Goal: Transaction & Acquisition: Subscribe to service/newsletter

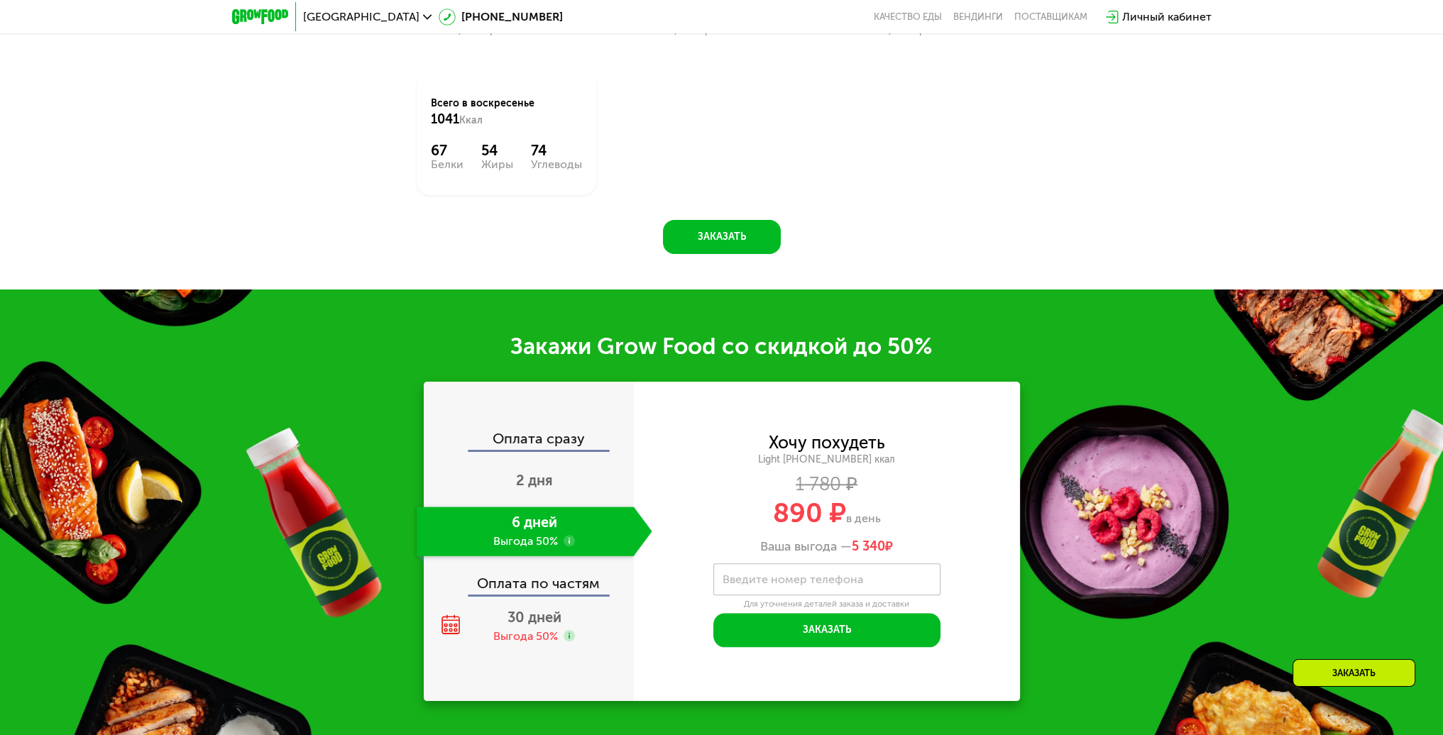
scroll to position [1987, 0]
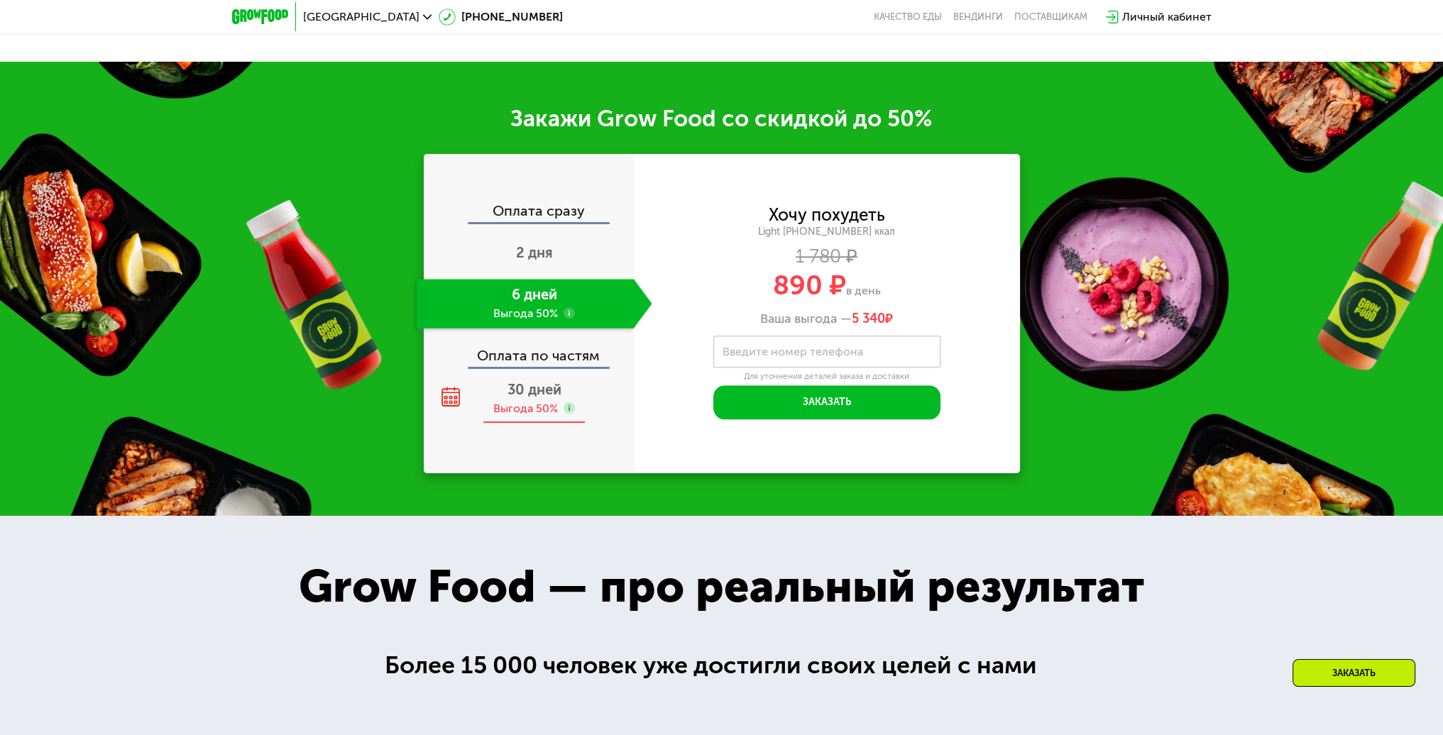
click at [512, 390] on span "30 дней" at bounding box center [534, 389] width 54 height 17
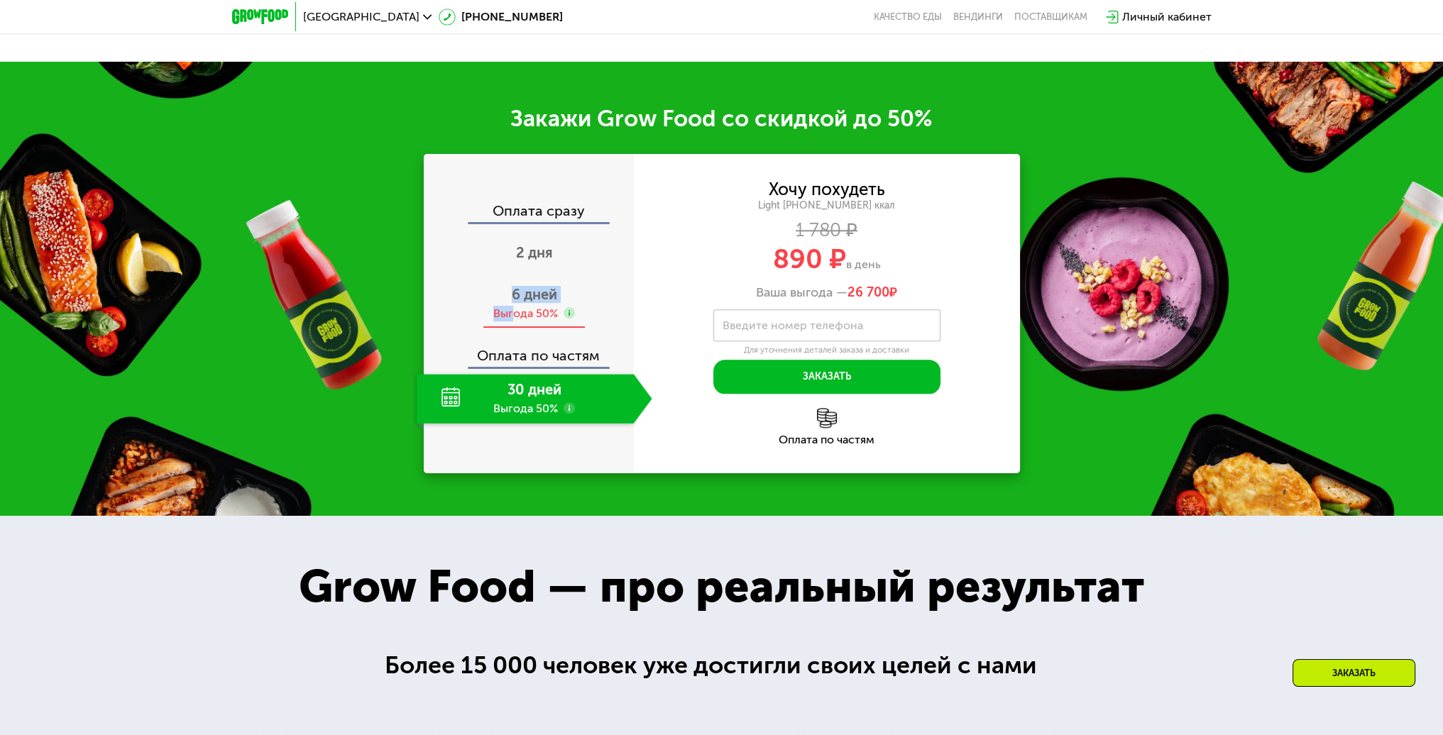
click at [511, 309] on div "6 дней Выгода 50%" at bounding box center [535, 304] width 236 height 50
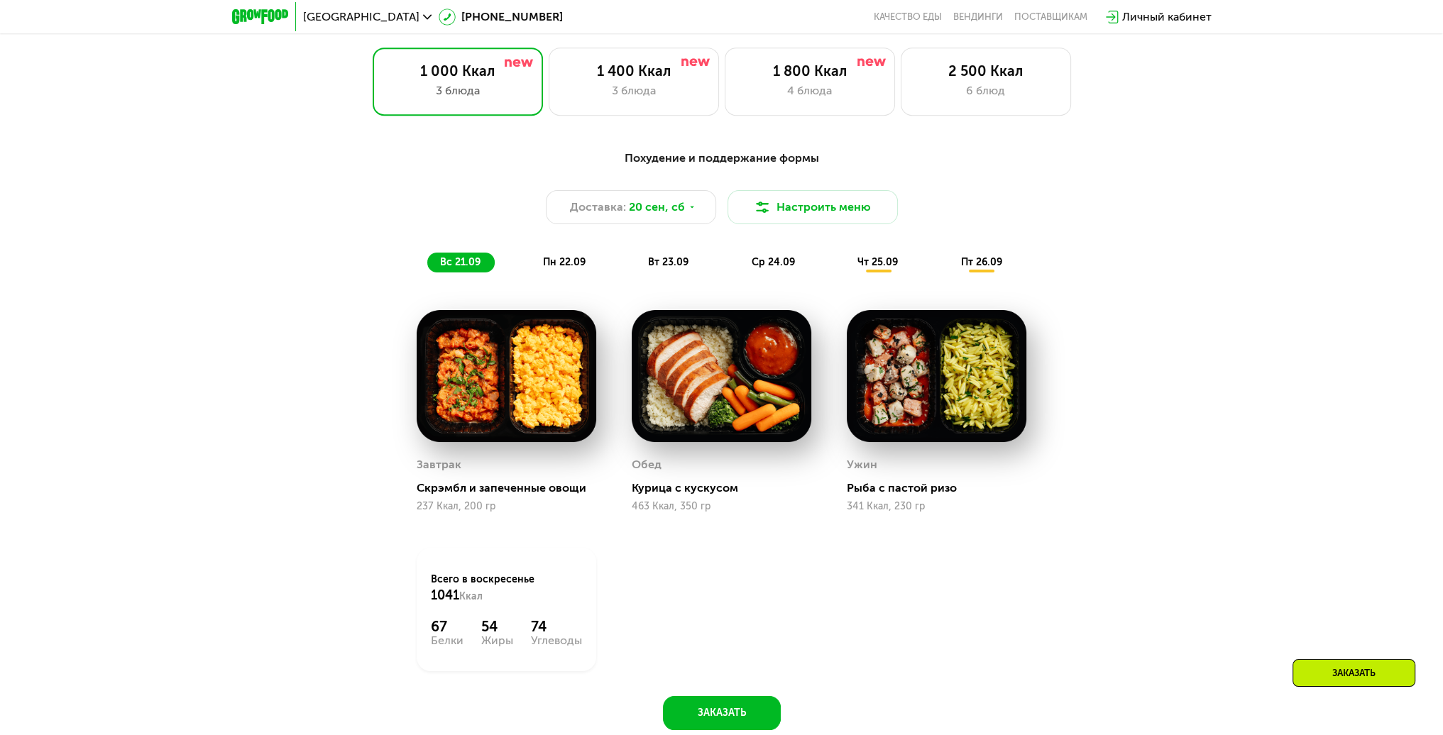
scroll to position [1065, 0]
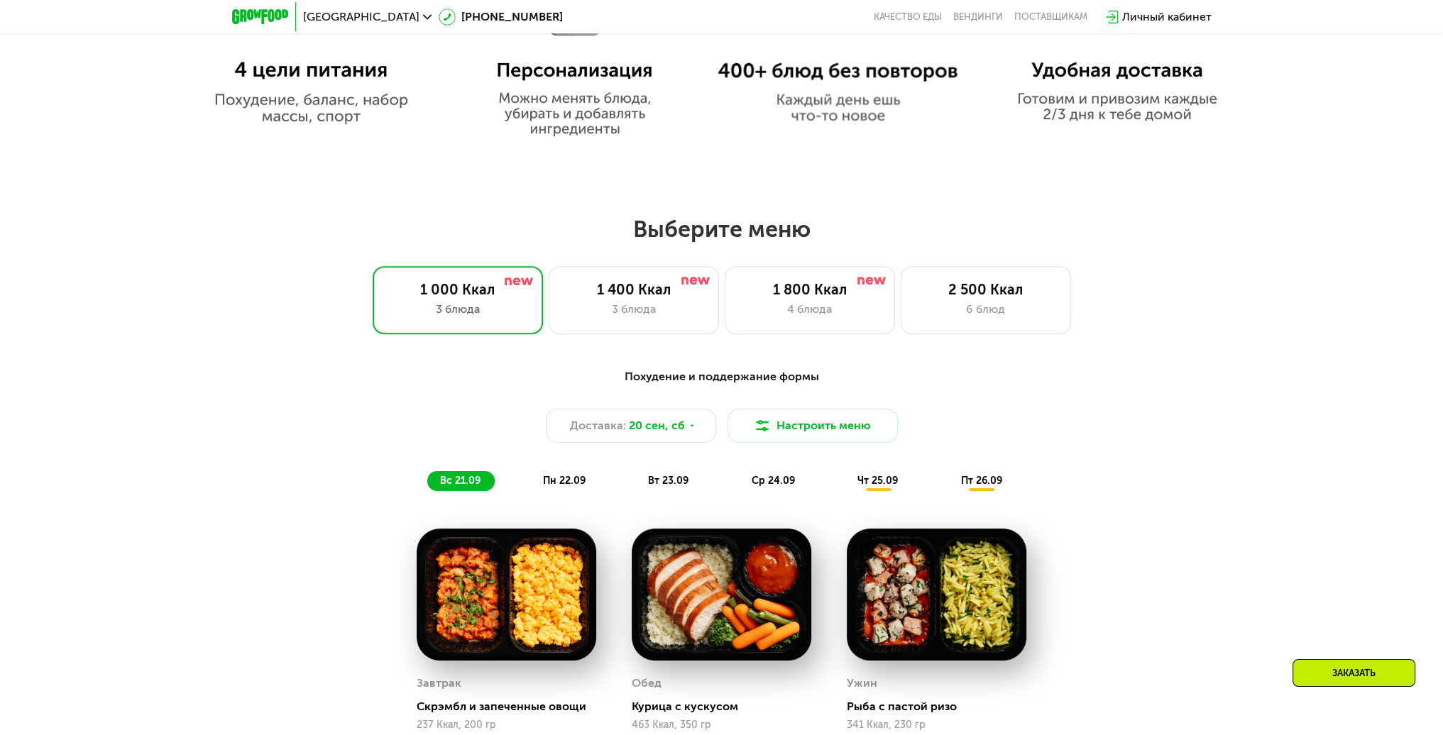
drag, startPoint x: 324, startPoint y: 502, endPoint x: 330, endPoint y: 494, distance: 10.6
click at [324, 500] on div "Похудение и поддержание формы Доставка: [DATE] Настроить меню вс 21.09 пн 22.09…" at bounding box center [721, 430] width 857 height 140
click at [595, 304] on div "3 блюда" at bounding box center [634, 309] width 141 height 17
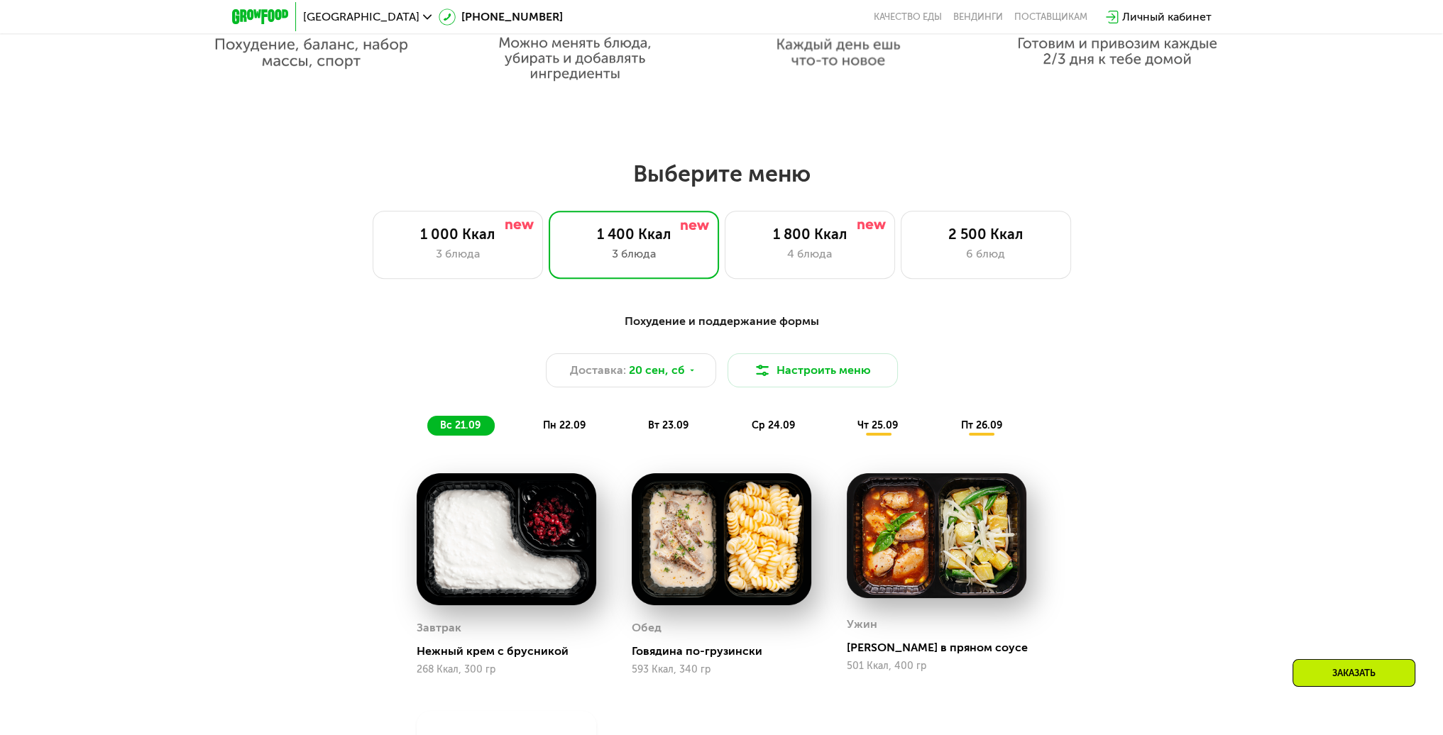
scroll to position [1207, 0]
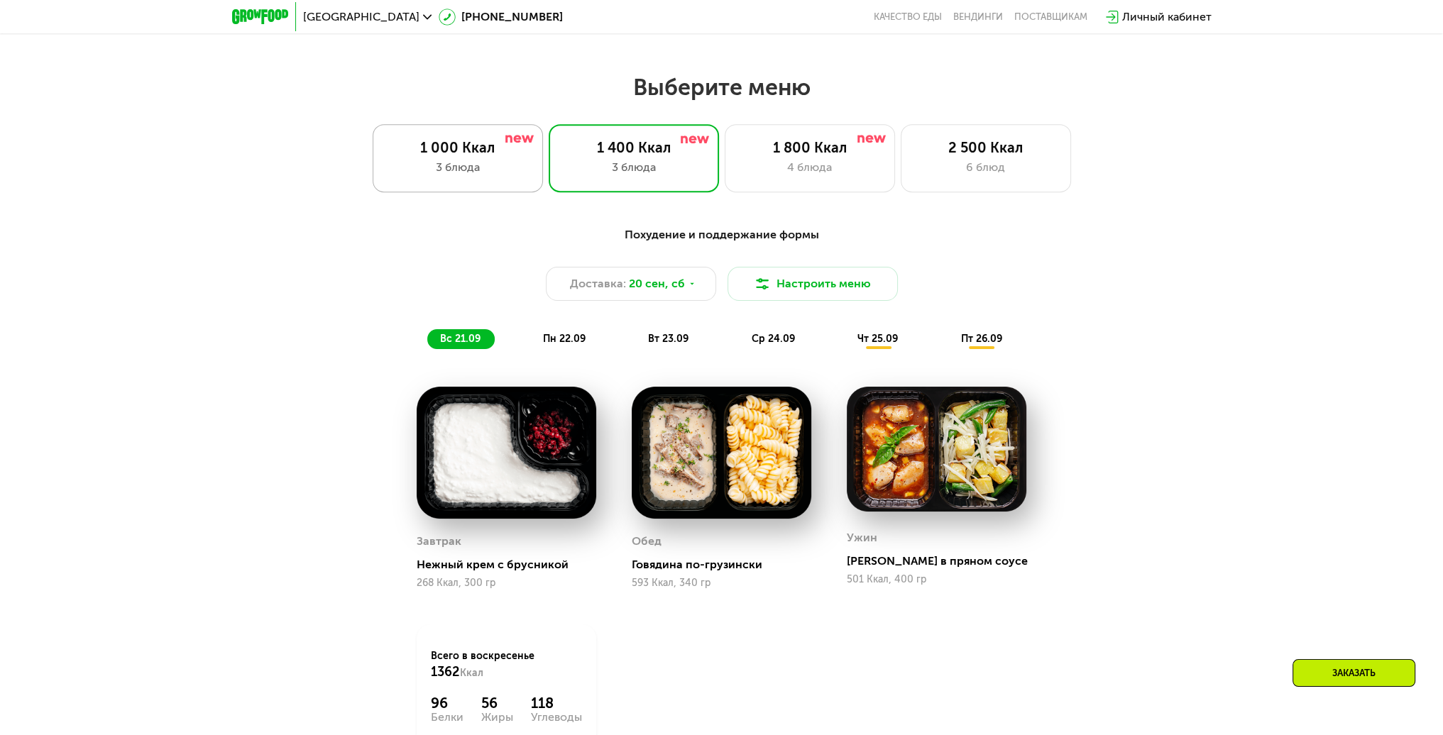
click at [481, 160] on div "1 000 Ккал 3 блюда" at bounding box center [458, 158] width 170 height 68
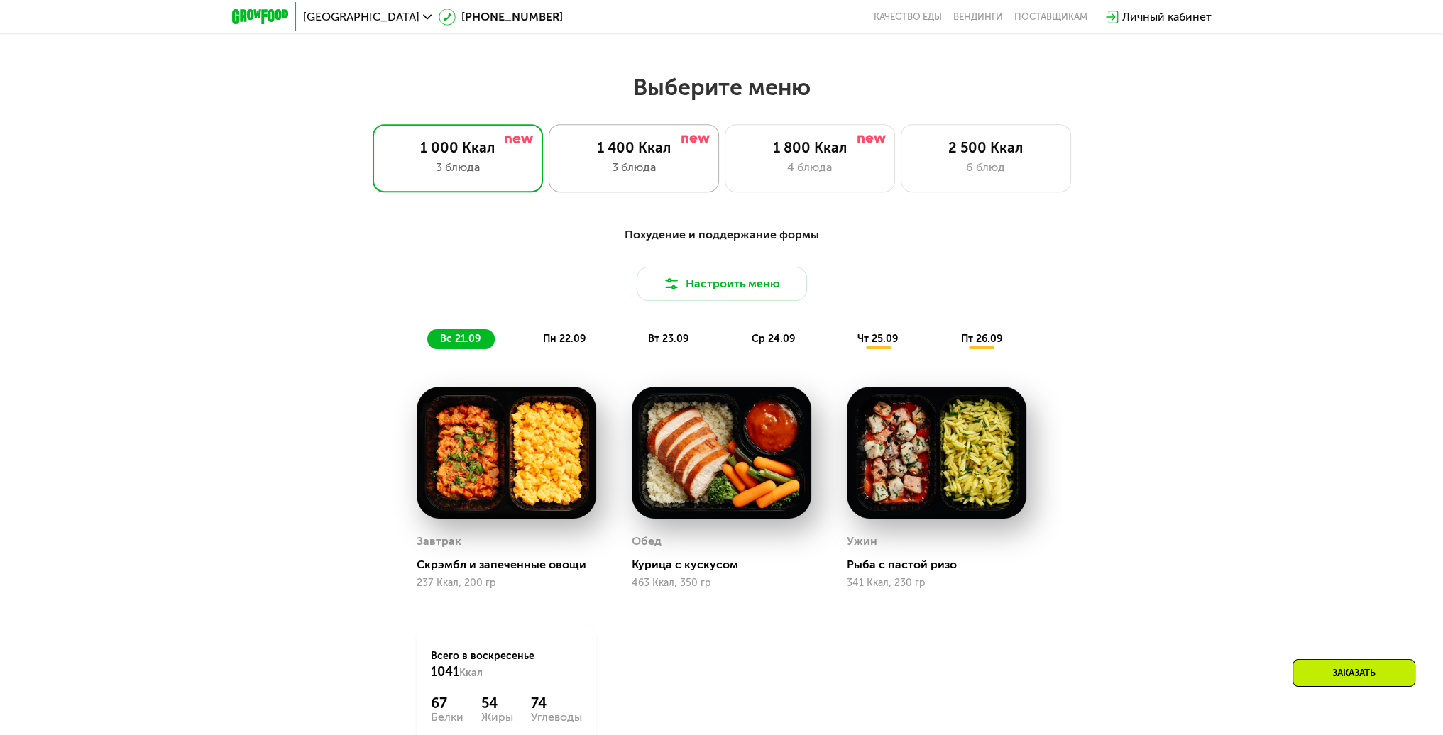
click at [622, 150] on div "1 400 Ккал" at bounding box center [634, 147] width 141 height 17
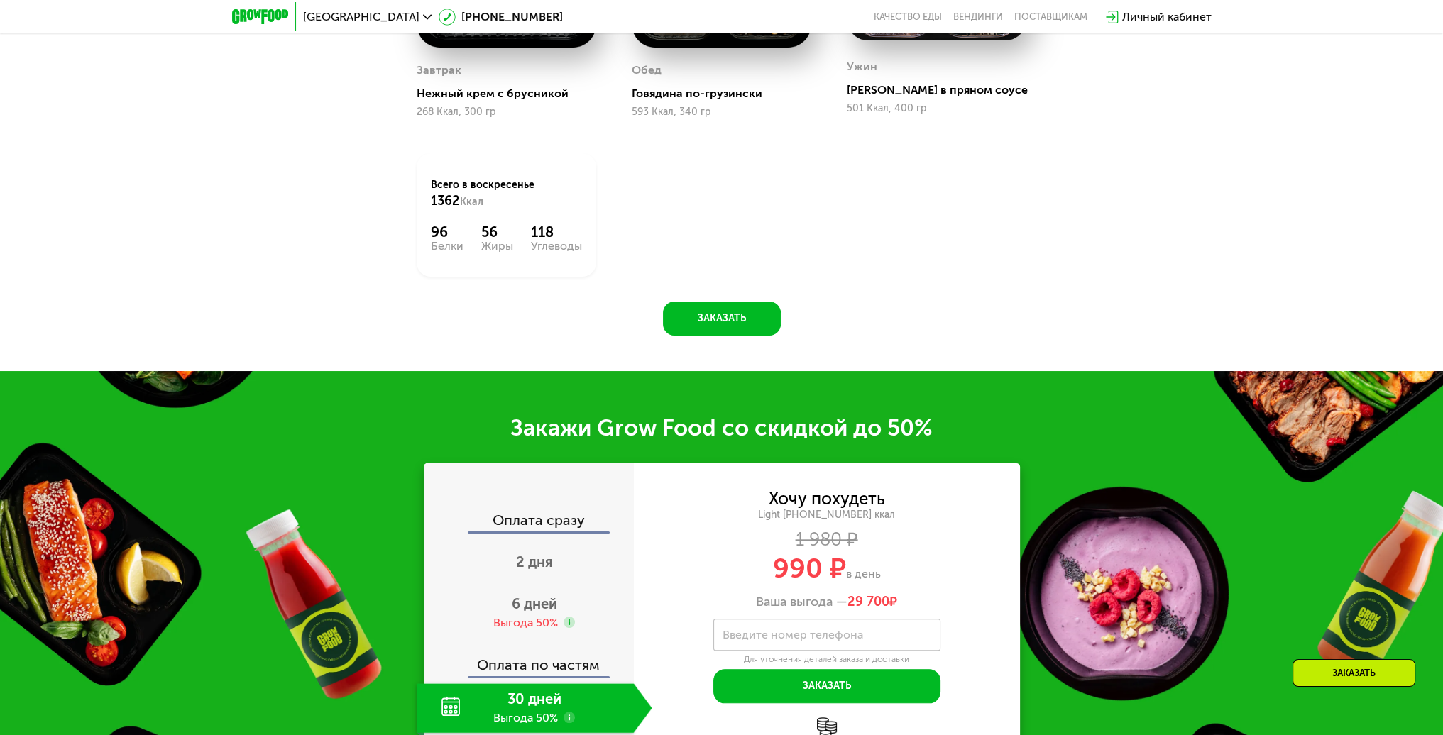
scroll to position [1703, 0]
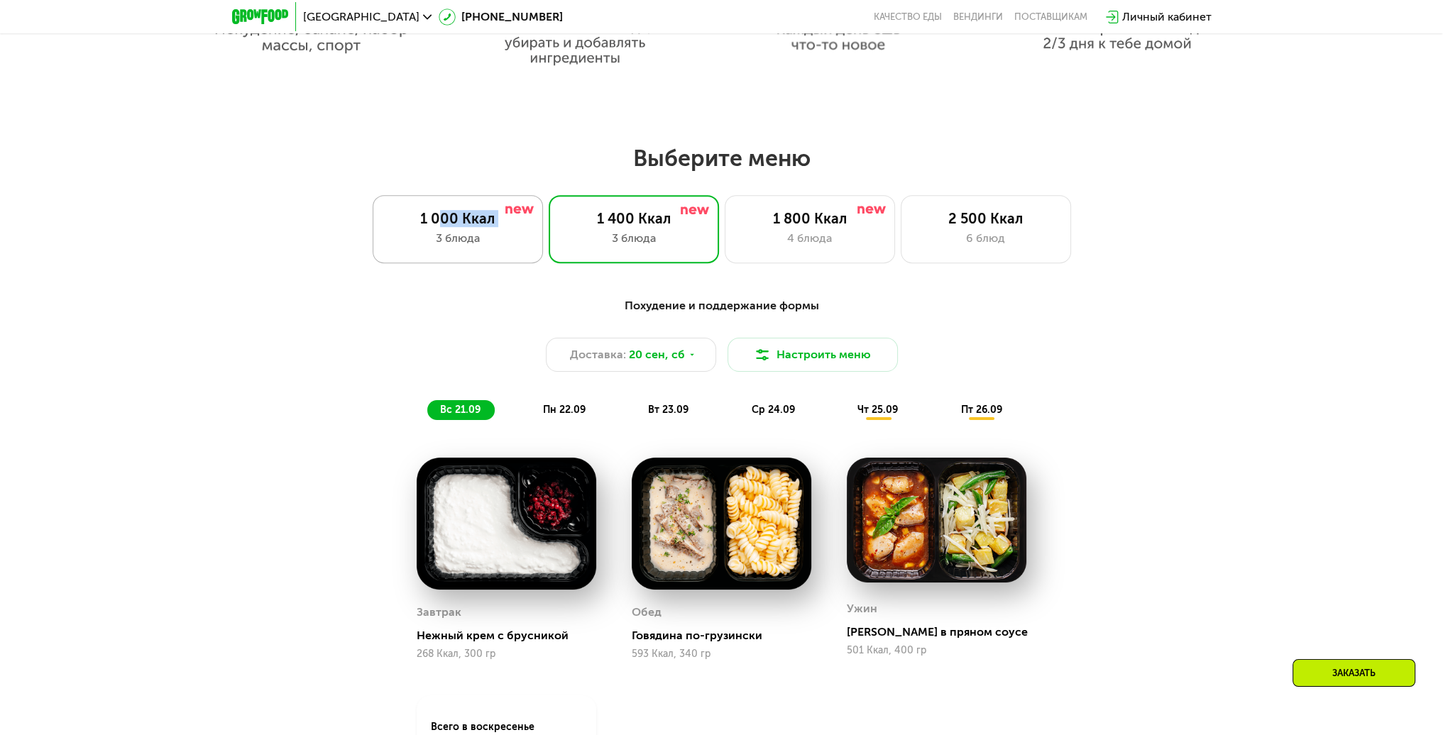
click at [440, 231] on div "1 000 Ккал 3 блюда" at bounding box center [458, 229] width 170 height 68
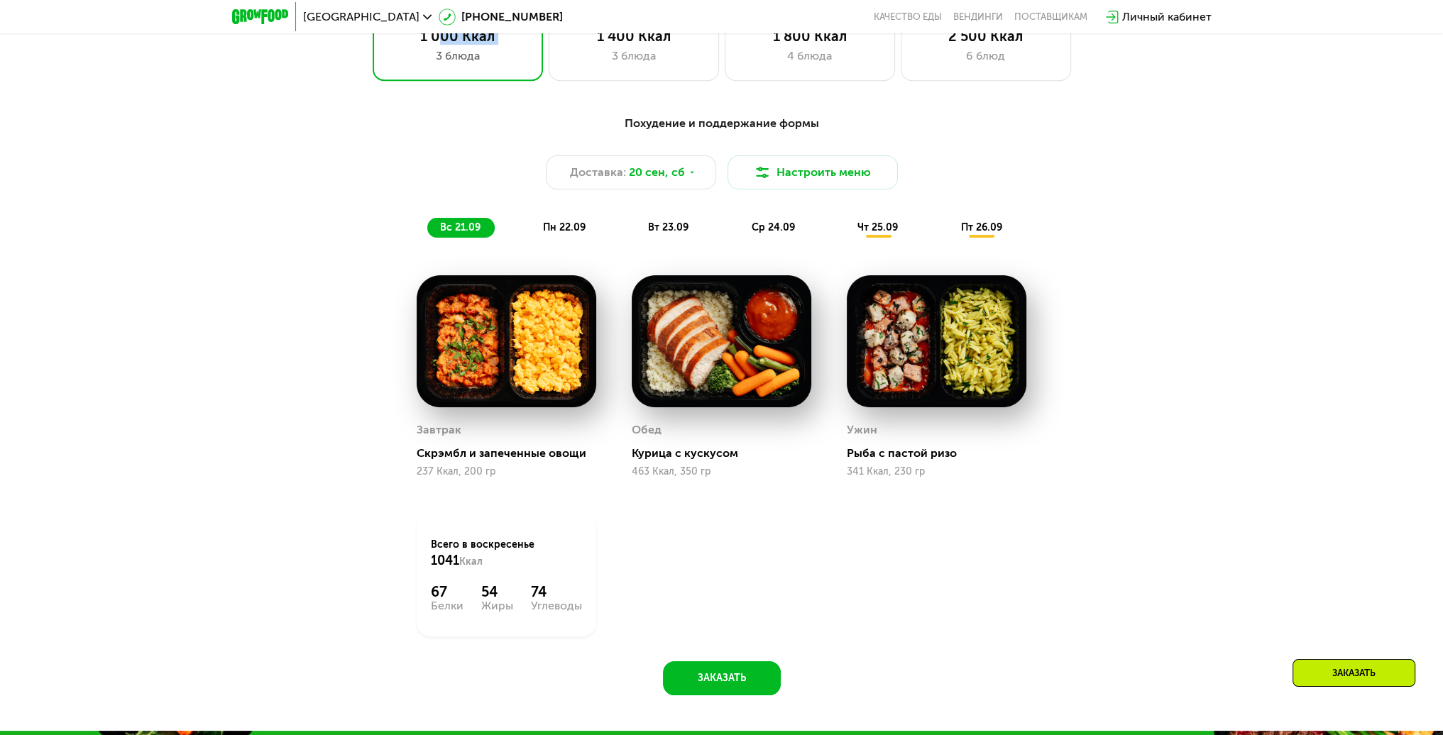
scroll to position [1136, 0]
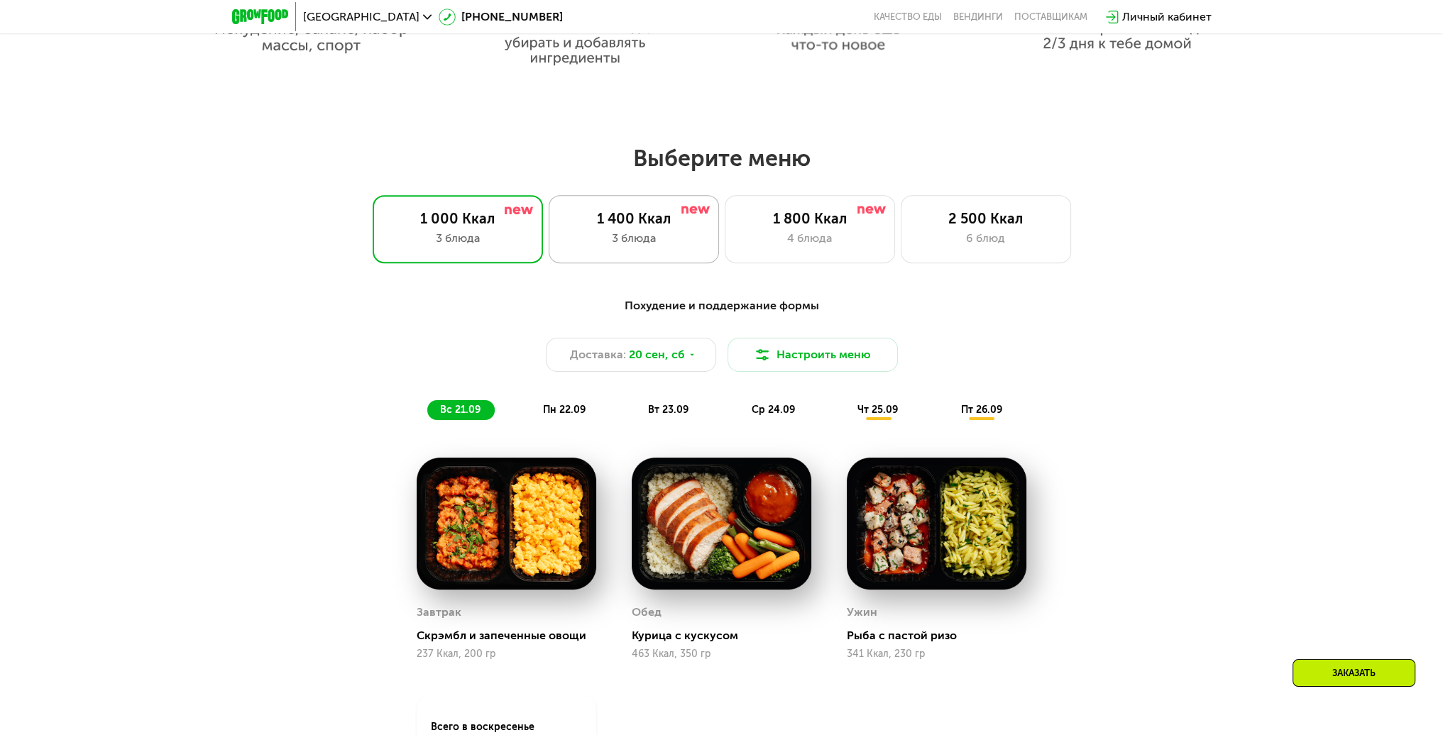
click at [590, 227] on div "1 400 Ккал" at bounding box center [634, 218] width 141 height 17
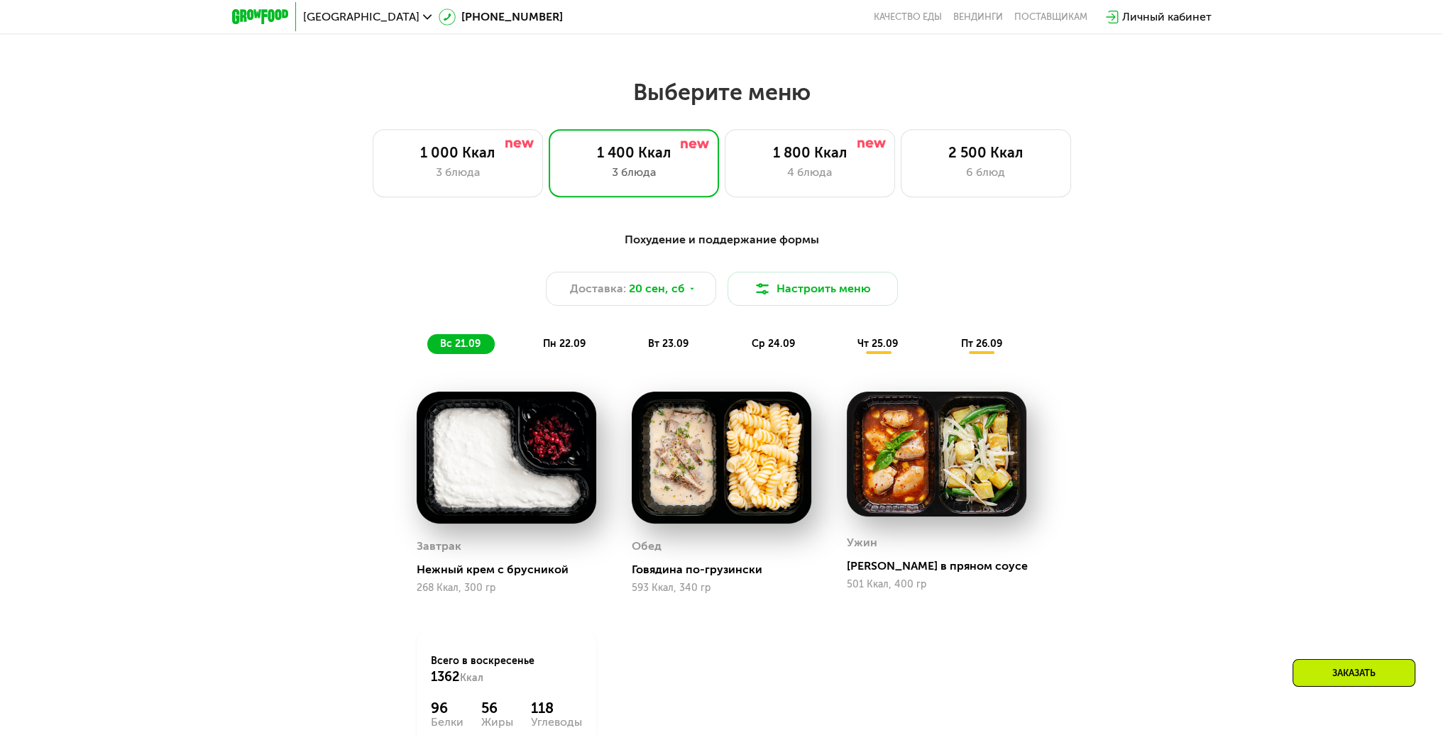
scroll to position [1277, 0]
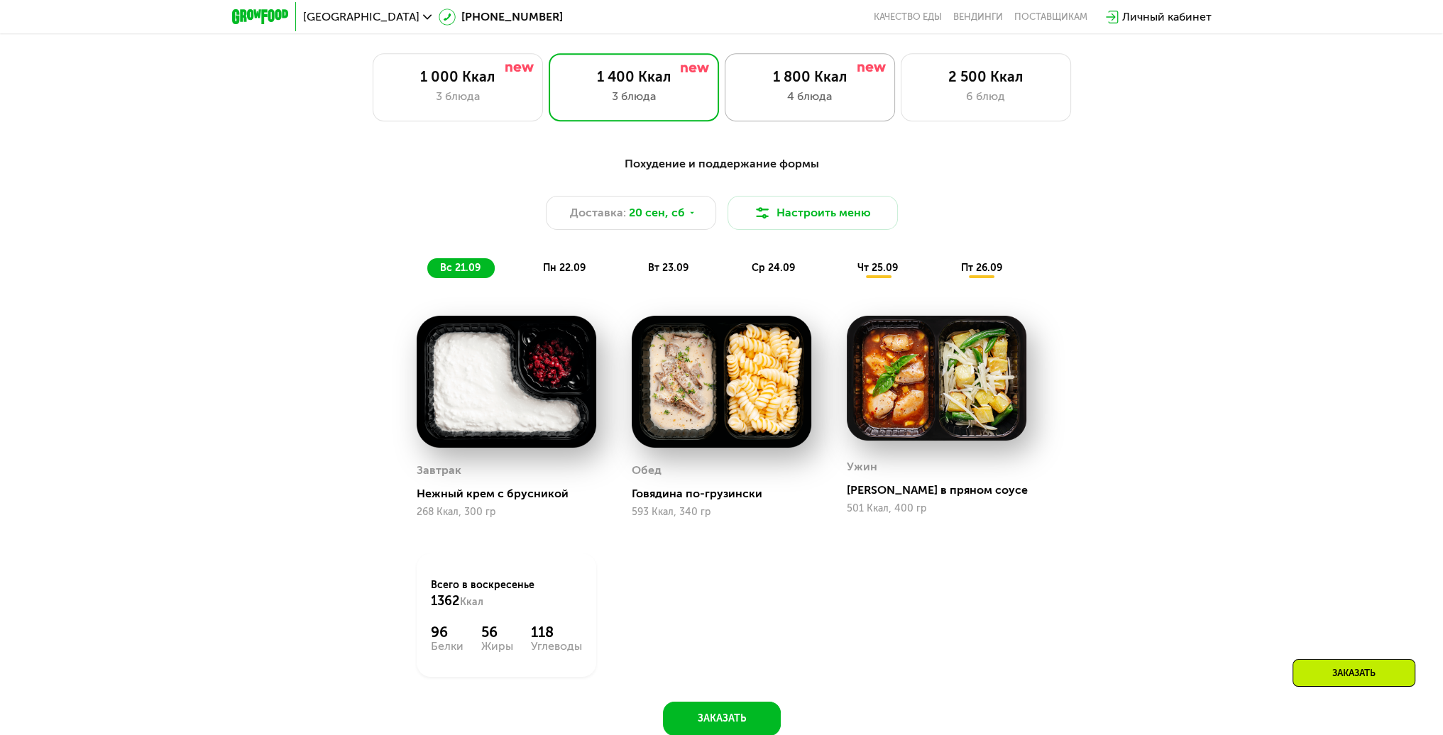
click at [776, 65] on div "1 800 Ккал 4 блюда" at bounding box center [810, 87] width 170 height 68
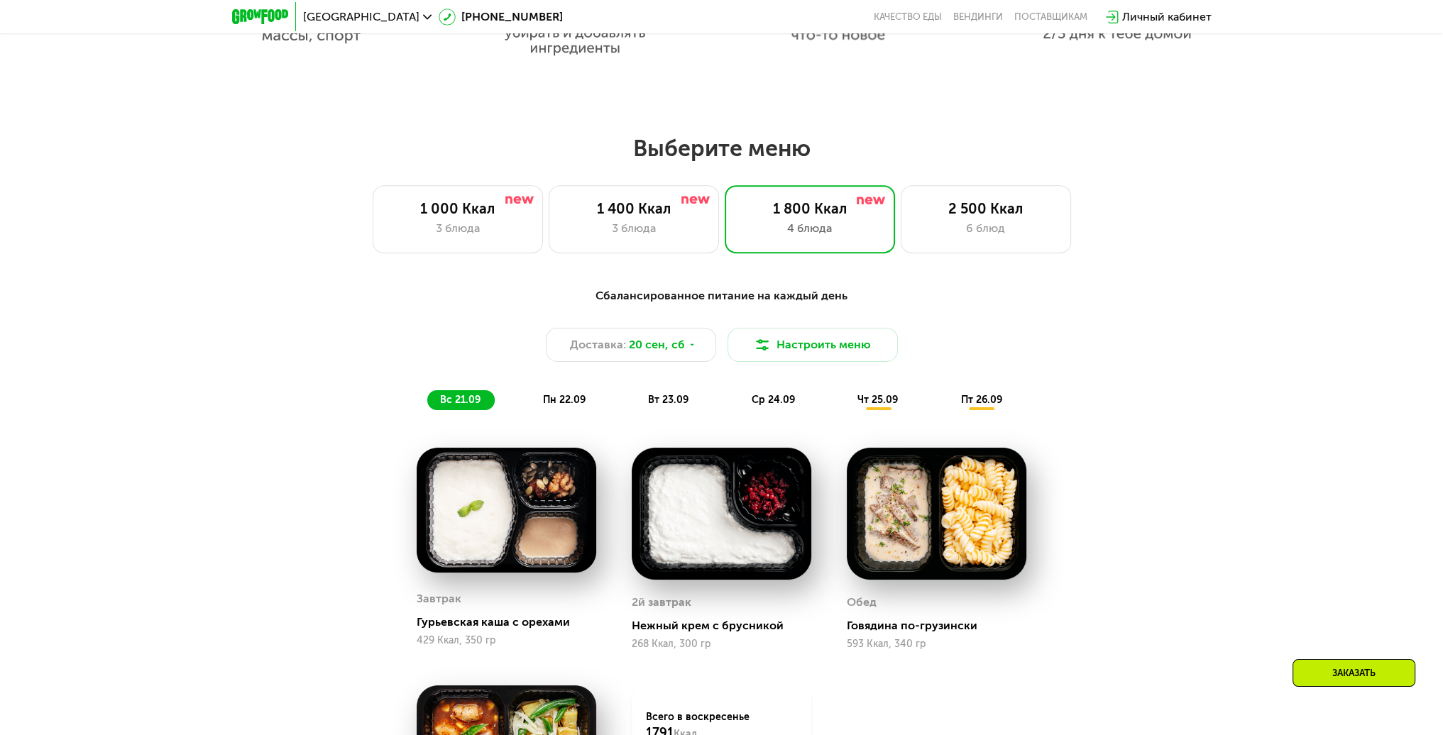
scroll to position [1136, 0]
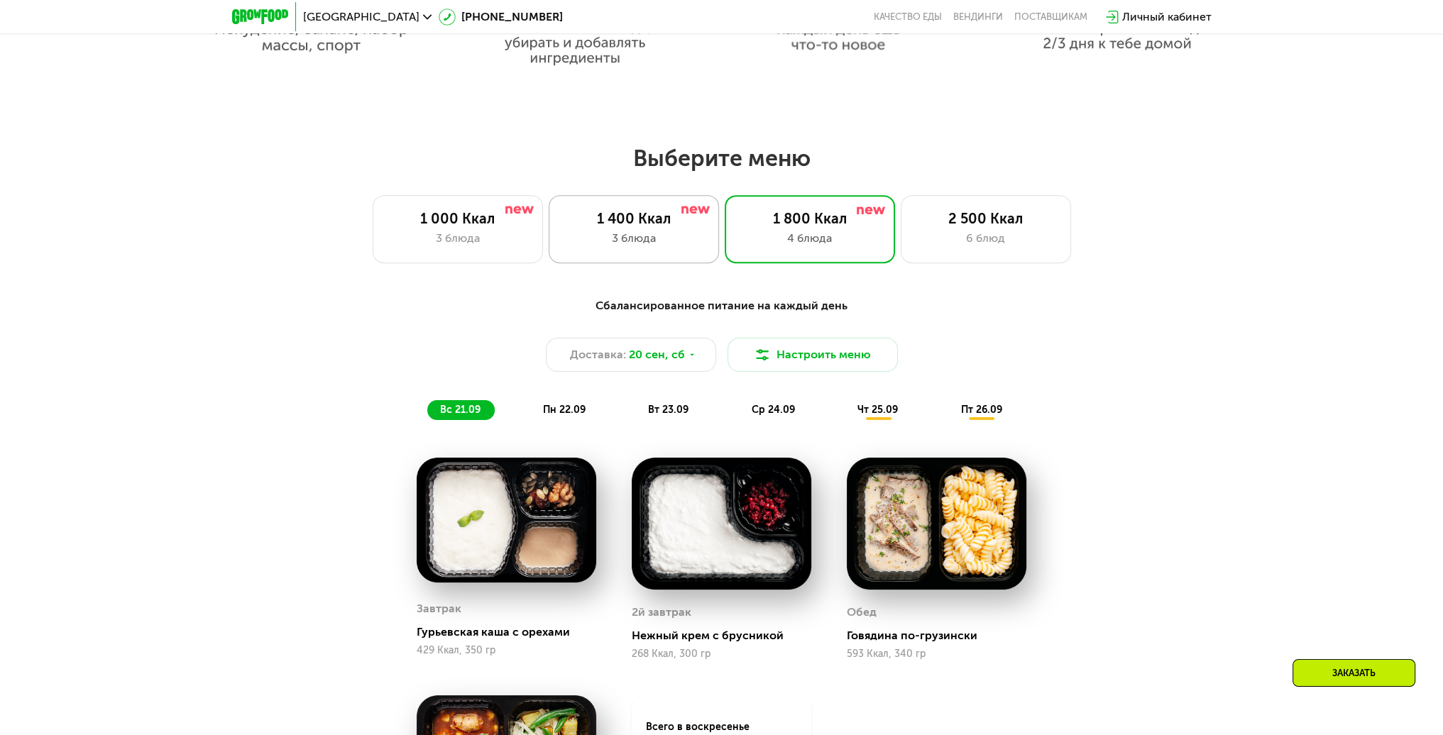
click at [595, 204] on div "1 400 Ккал 3 блюда" at bounding box center [634, 229] width 170 height 68
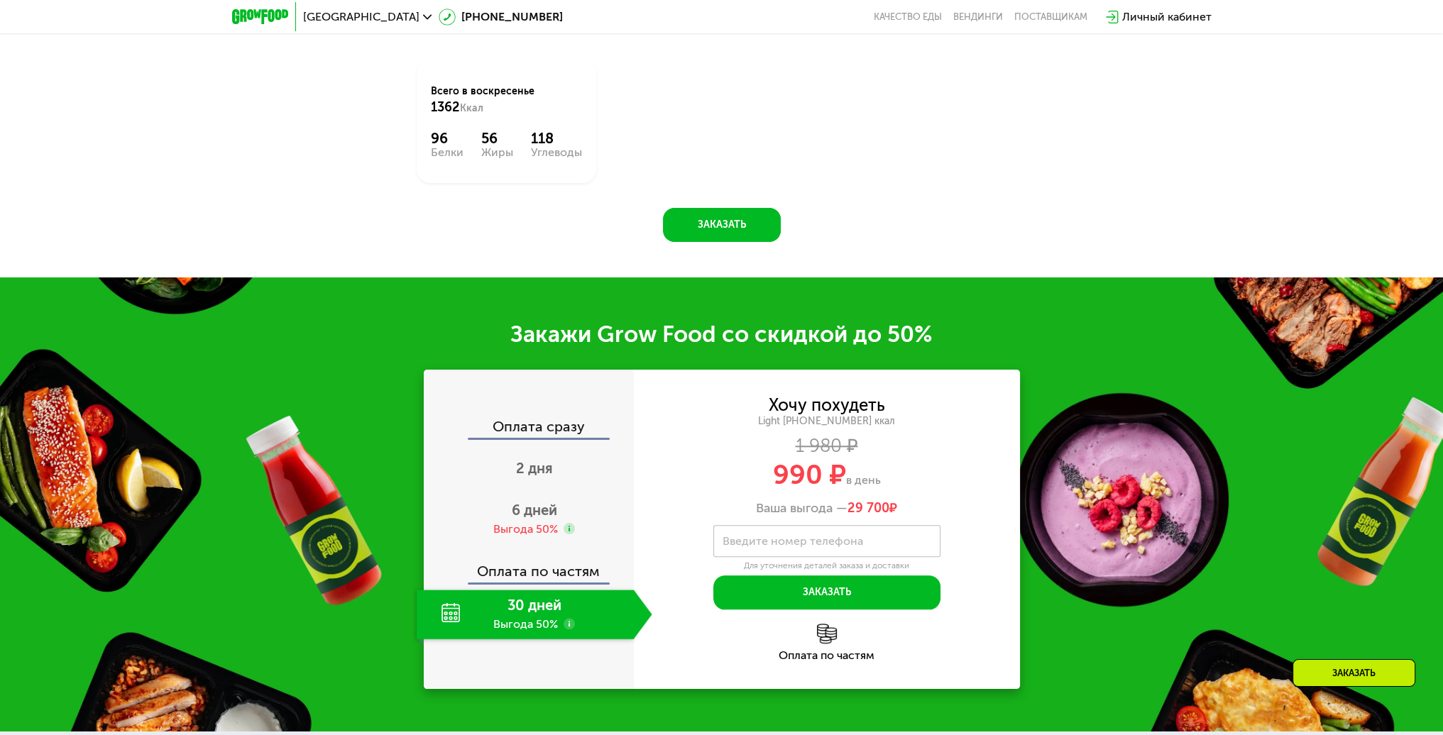
scroll to position [1774, 0]
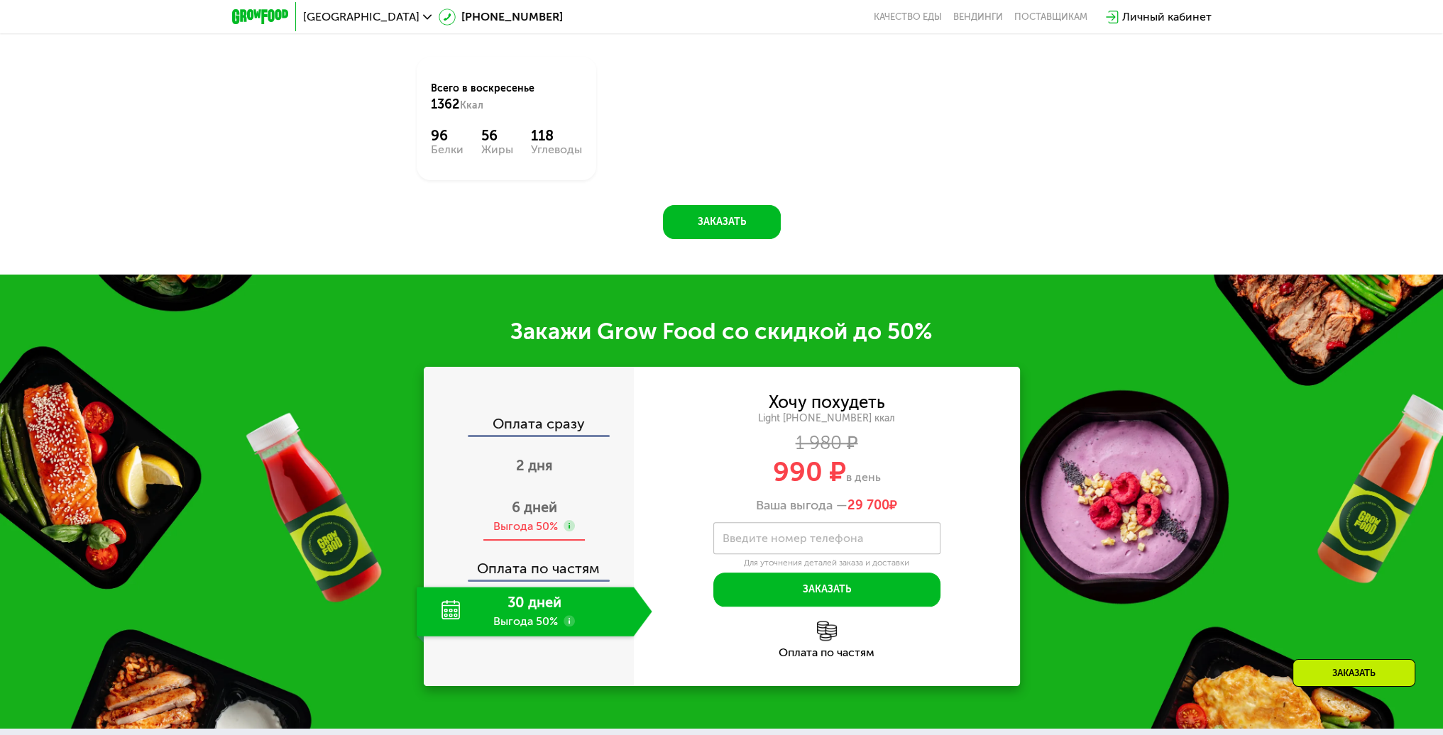
click at [571, 528] on use at bounding box center [569, 525] width 11 height 11
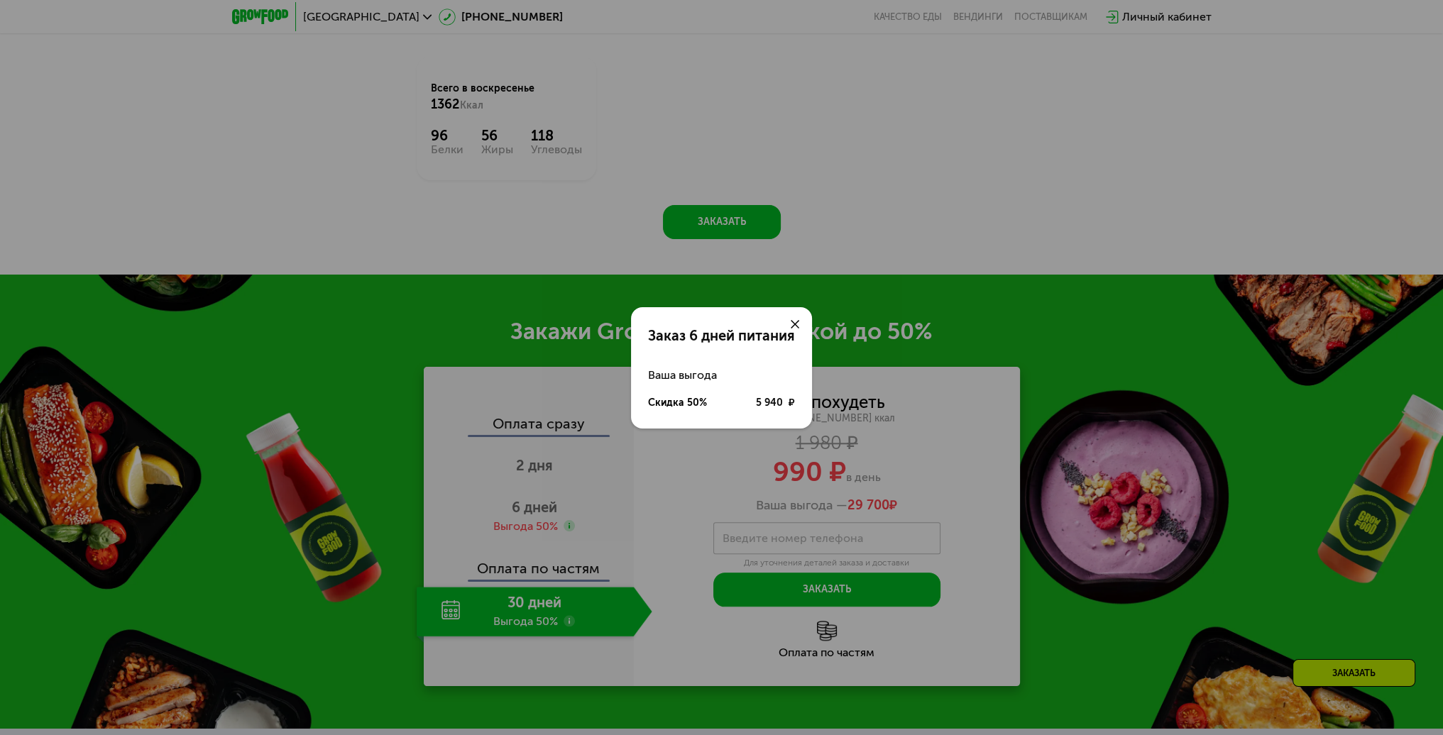
click at [792, 317] on div at bounding box center [795, 324] width 34 height 34
click at [792, 322] on icon at bounding box center [795, 324] width 9 height 9
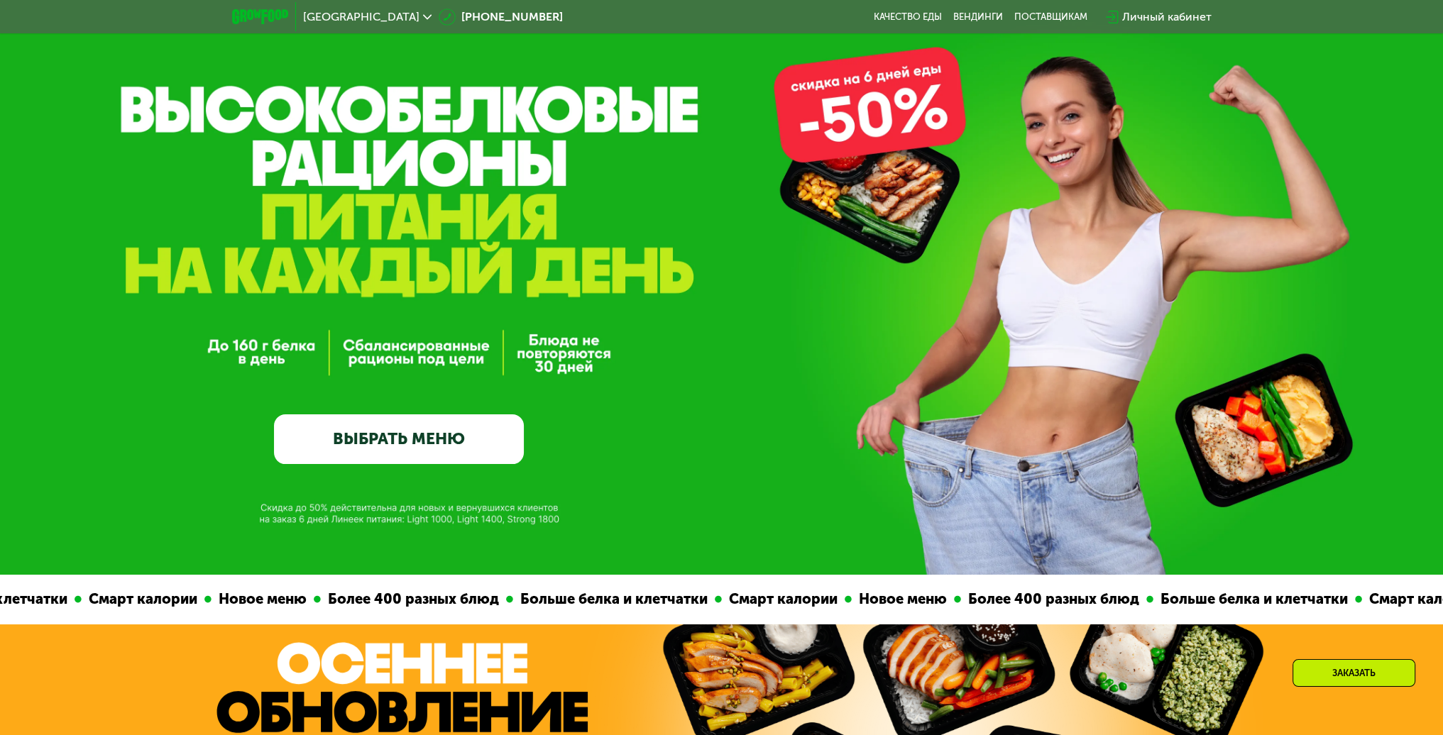
scroll to position [0, 0]
